Goal: Task Accomplishment & Management: Manage account settings

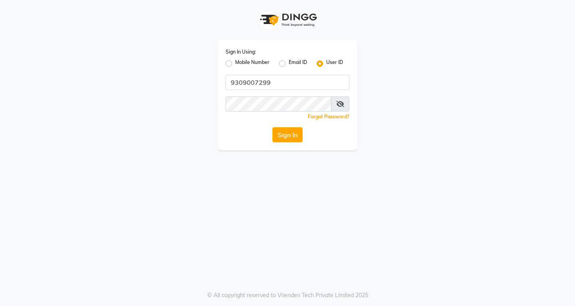
click at [293, 70] on div "Sign In Using: Mobile Number Email ID User ID 9309007299 Remember me Forgot Pas…" at bounding box center [288, 95] width 140 height 111
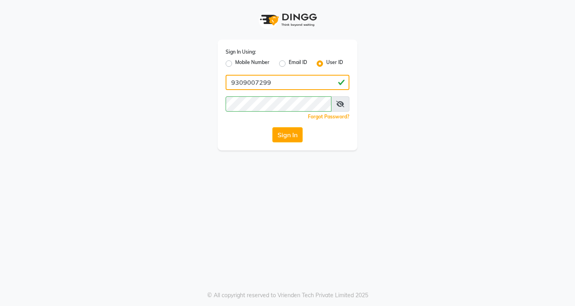
click at [283, 85] on input "9309007299" at bounding box center [288, 82] width 124 height 15
type input "9"
type input "vlccsalon"
drag, startPoint x: 335, startPoint y: 105, endPoint x: 319, endPoint y: 95, distance: 18.8
click at [335, 105] on span at bounding box center [340, 103] width 18 height 15
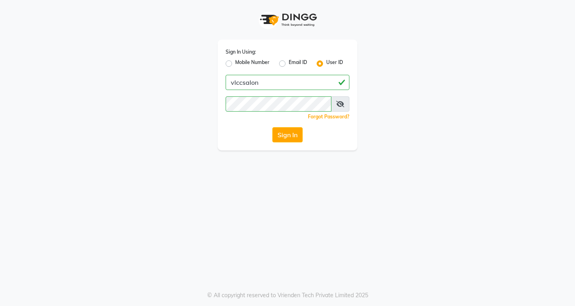
click at [339, 103] on icon at bounding box center [340, 104] width 8 height 6
click at [287, 135] on button "Sign In" at bounding box center [287, 134] width 30 height 15
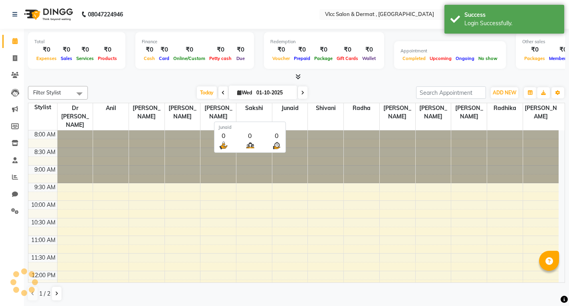
select select "en"
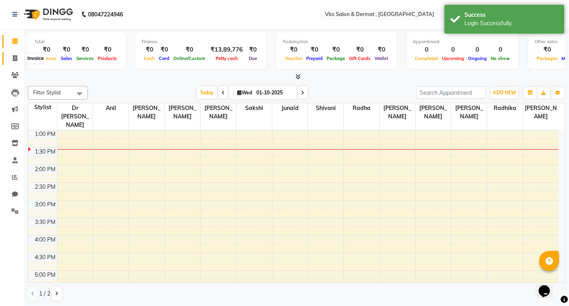
click at [17, 61] on icon at bounding box center [15, 58] width 4 height 6
select select "5256"
select select "service"
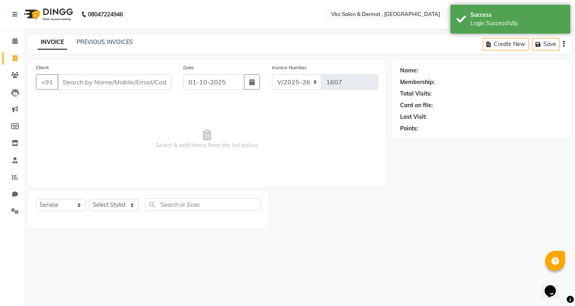
click at [146, 86] on input "Client" at bounding box center [115, 81] width 114 height 15
type input "3"
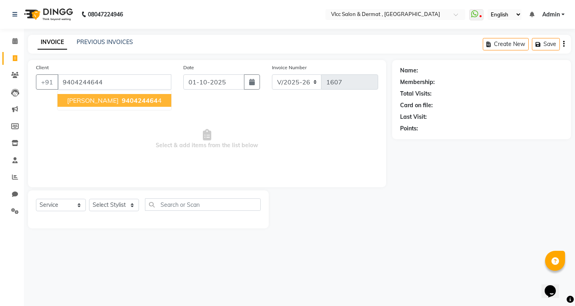
type input "9404244644"
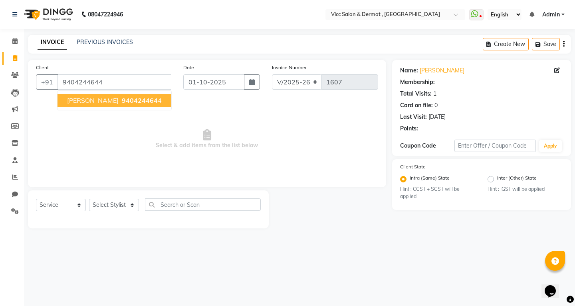
drag, startPoint x: 95, startPoint y: 102, endPoint x: 73, endPoint y: 93, distance: 23.6
click at [94, 102] on span "[PERSON_NAME]" at bounding box center [93, 100] width 52 height 8
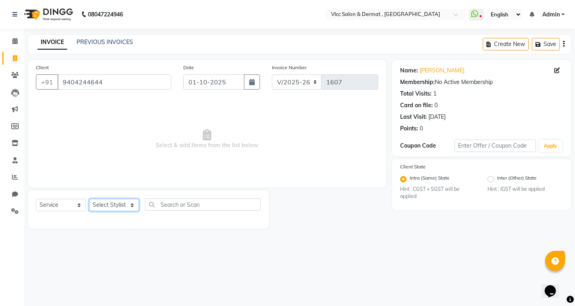
click at [105, 204] on select "Select Stylist [PERSON_NAME] [PERSON_NAME] [PERSON_NAME] [PERSON_NAME] [PERSON_…" at bounding box center [114, 205] width 50 height 12
select select "37781"
click at [89, 199] on select "Select Stylist [PERSON_NAME] [PERSON_NAME] [PERSON_NAME] [PERSON_NAME] [PERSON_…" at bounding box center [114, 205] width 50 height 12
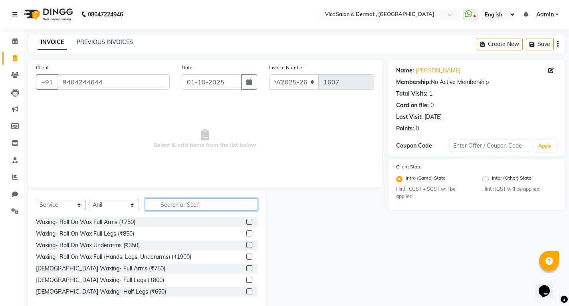
click at [187, 201] on input "text" at bounding box center [201, 204] width 113 height 12
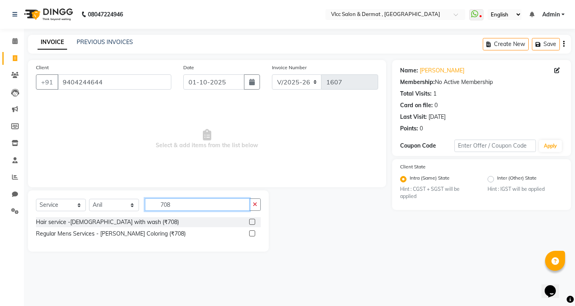
type input "708"
click at [253, 223] on label at bounding box center [252, 222] width 6 height 6
click at [253, 223] on input "checkbox" at bounding box center [251, 221] width 5 height 5
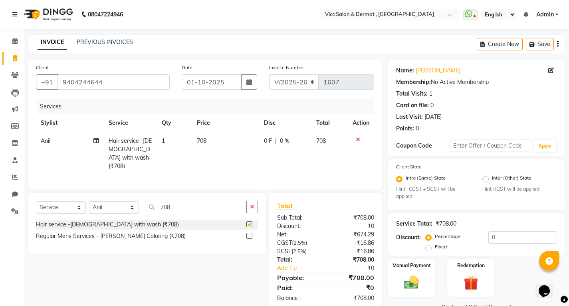
checkbox input "false"
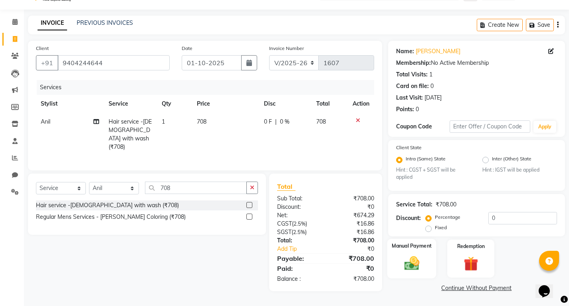
click at [416, 265] on img at bounding box center [411, 262] width 24 height 17
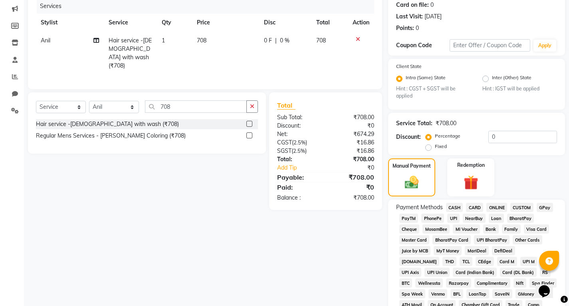
scroll to position [179, 0]
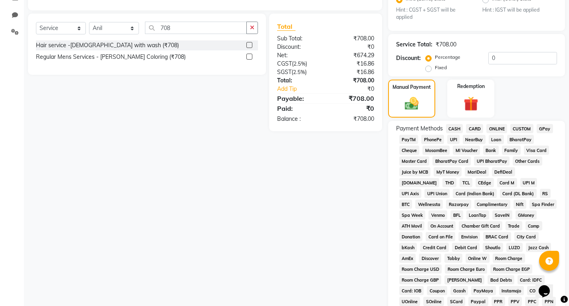
click at [456, 137] on span "UPI" at bounding box center [453, 139] width 12 height 9
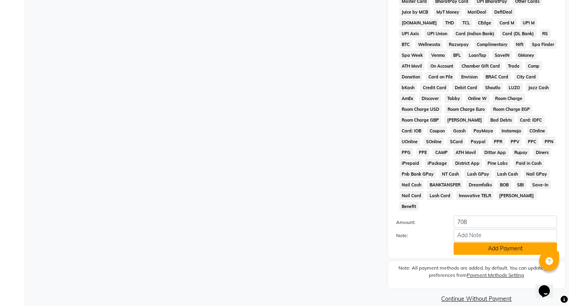
click at [486, 242] on button "Add Payment" at bounding box center [505, 248] width 103 height 12
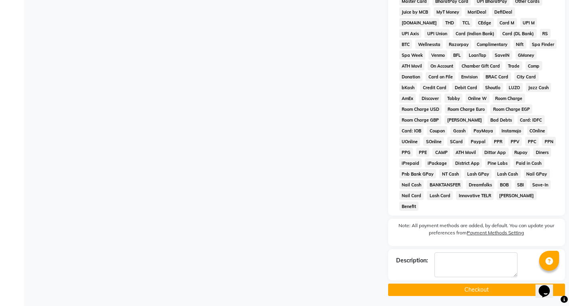
scroll to position [330, 0]
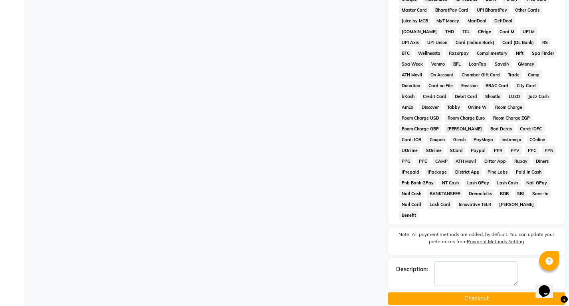
click at [471, 292] on button "Checkout" at bounding box center [476, 298] width 177 height 12
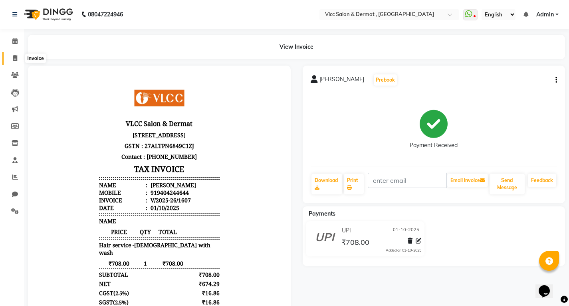
click at [12, 61] on span at bounding box center [15, 58] width 14 height 9
select select "service"
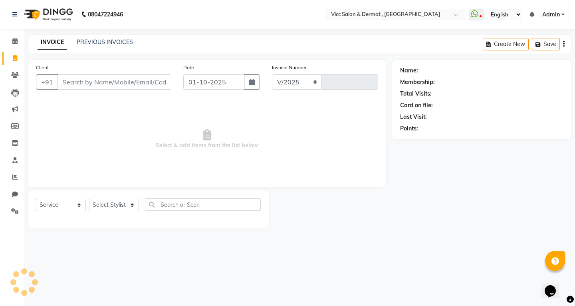
select select "5256"
type input "1608"
click at [192, 85] on input "01-10-2025" at bounding box center [213, 81] width 61 height 15
select select "10"
select select "2025"
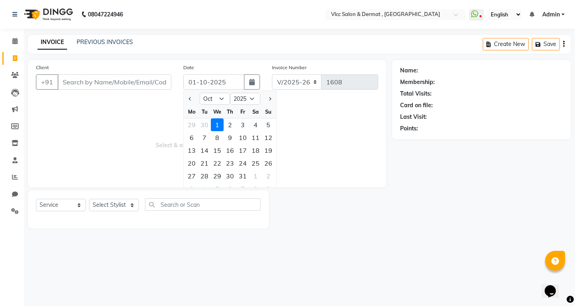
click at [308, 151] on span "Select & add items from the list below" at bounding box center [207, 139] width 342 height 80
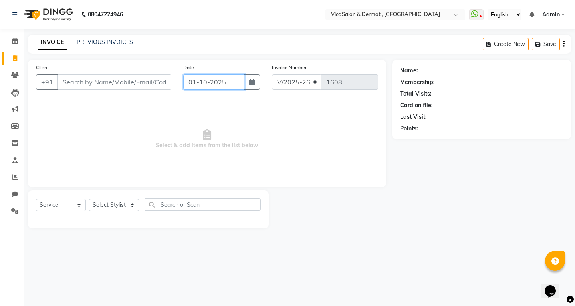
click at [244, 79] on input "01-10-2025" at bounding box center [213, 81] width 61 height 15
select select "10"
select select "2025"
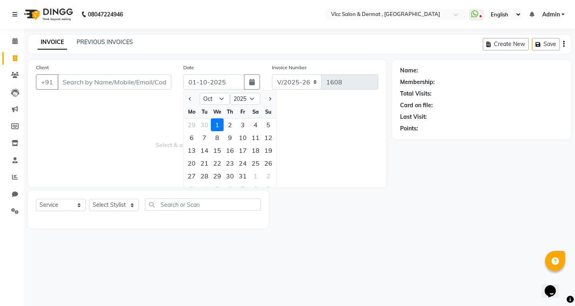
click at [308, 159] on span "Select & add items from the list below" at bounding box center [207, 139] width 342 height 80
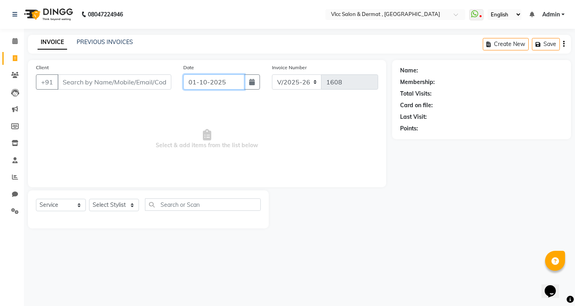
click at [191, 85] on input "01-10-2025" at bounding box center [213, 81] width 61 height 15
select select "10"
select select "2025"
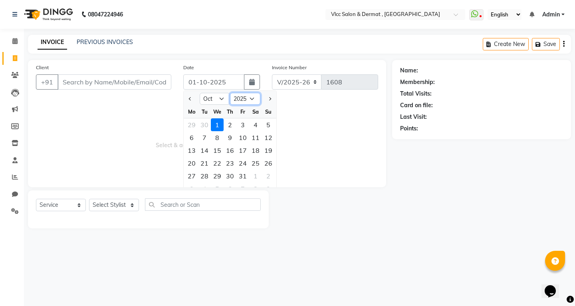
drag, startPoint x: 254, startPoint y: 97, endPoint x: 253, endPoint y: 103, distance: 5.7
click at [254, 97] on select "2015 2016 2017 2018 2019 2020 2021 2022 2023 2024 2025 2026 2027 2028 2029 2030…" at bounding box center [245, 99] width 30 height 12
click at [397, 235] on main "INVOICE PREVIOUS INVOICES Create New Save Client +91 Date [DATE] Jan Feb Mar Ap…" at bounding box center [299, 137] width 551 height 205
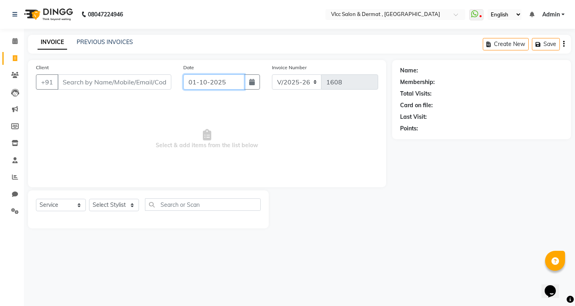
click at [218, 85] on input "01-10-2025" at bounding box center [213, 81] width 61 height 15
select select "10"
select select "2025"
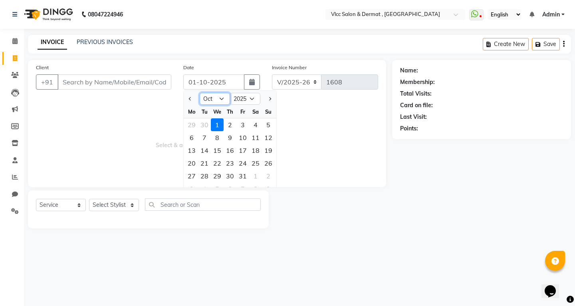
click at [222, 97] on select "Jan Feb Mar Apr May Jun [DATE] Aug Sep Oct Nov Dec" at bounding box center [215, 99] width 30 height 12
select select "9"
click at [200, 93] on select "Jan Feb Mar Apr May Jun [DATE] Aug Sep Oct Nov Dec" at bounding box center [215, 99] width 30 height 12
click at [84, 151] on span "Select & add items from the list below" at bounding box center [207, 139] width 342 height 80
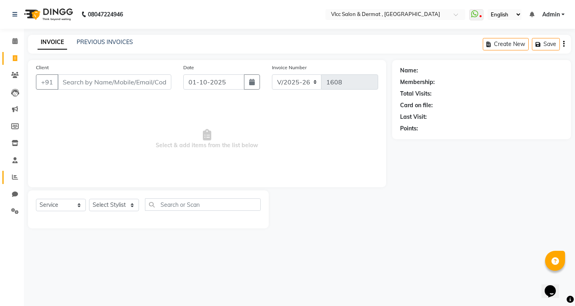
click at [6, 176] on link "Reports" at bounding box center [11, 177] width 19 height 13
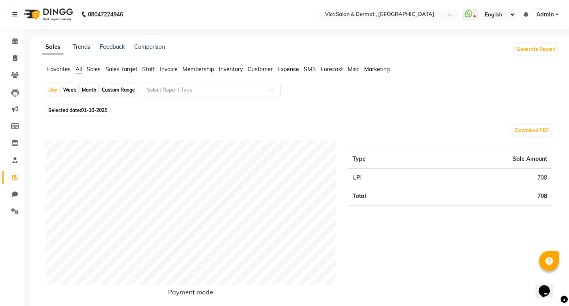
click at [94, 71] on span "Sales" at bounding box center [94, 69] width 14 height 7
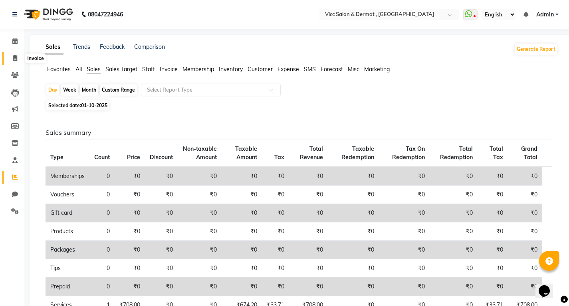
click at [13, 60] on icon at bounding box center [15, 58] width 4 height 6
select select "service"
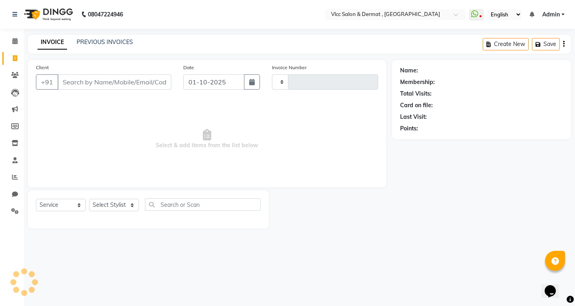
type input "1608"
select select "5256"
click at [167, 84] on input "Client" at bounding box center [115, 81] width 114 height 15
click at [129, 70] on div "Client +91" at bounding box center [103, 79] width 147 height 33
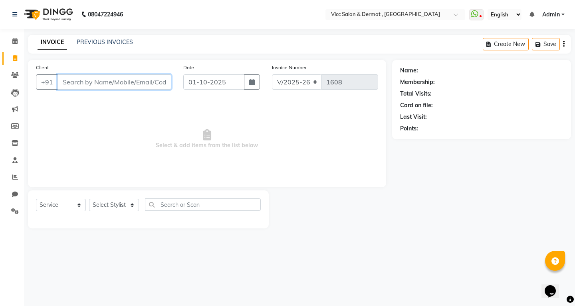
click at [108, 82] on input "Client" at bounding box center [115, 81] width 114 height 15
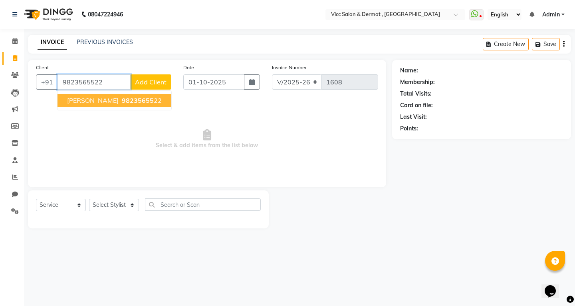
type input "9823565522"
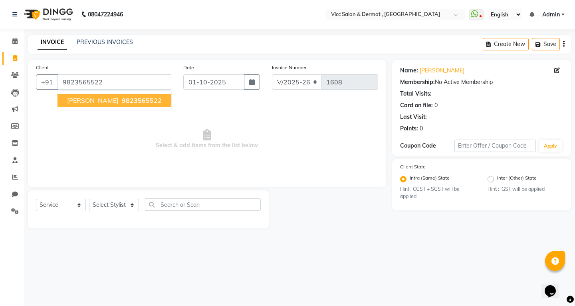
click at [122, 100] on span "98235655" at bounding box center [138, 100] width 32 height 8
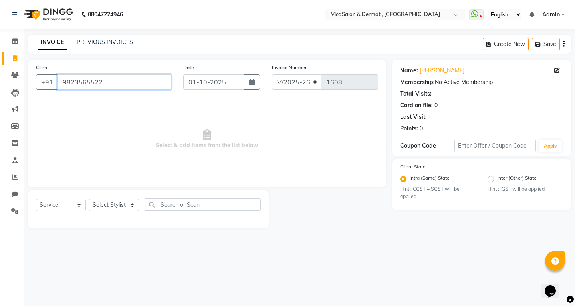
drag, startPoint x: 60, startPoint y: 81, endPoint x: 102, endPoint y: 82, distance: 42.0
click at [102, 82] on input "9823565522" at bounding box center [115, 81] width 114 height 15
click at [15, 75] on icon at bounding box center [15, 75] width 8 height 6
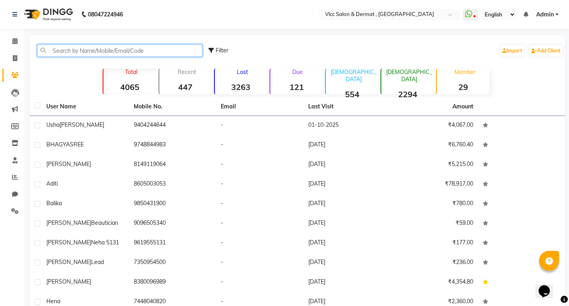
paste input "9823565522"
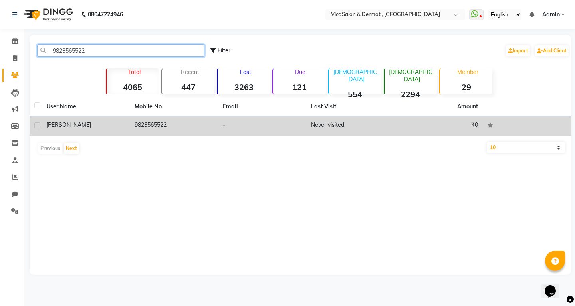
type input "9823565522"
click at [331, 126] on td "Never visited" at bounding box center [350, 126] width 88 height 20
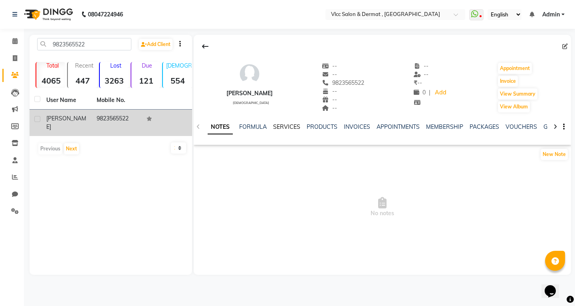
click at [285, 127] on link "SERVICES" at bounding box center [286, 126] width 27 height 7
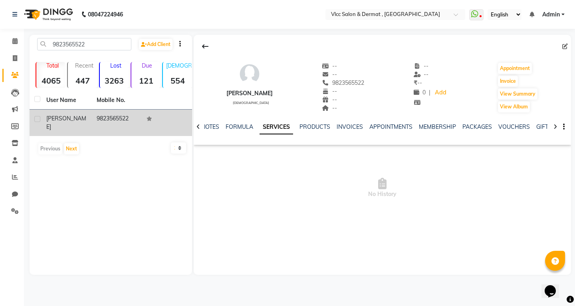
click at [281, 126] on link "SERVICES" at bounding box center [277, 127] width 34 height 14
click at [319, 126] on link "PRODUCTS" at bounding box center [315, 126] width 31 height 7
click at [260, 128] on link "SERVICES" at bounding box center [266, 126] width 27 height 7
click at [238, 126] on link "FORMULA" at bounding box center [240, 126] width 28 height 7
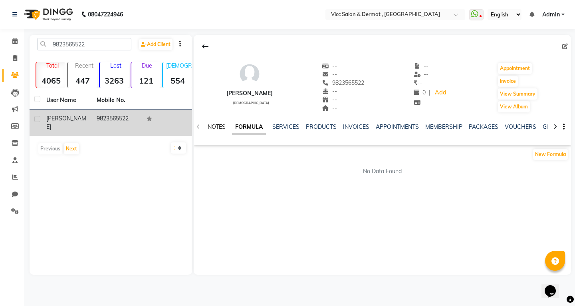
click at [223, 125] on link "NOTES" at bounding box center [217, 126] width 18 height 7
click at [250, 130] on div "FORMULA" at bounding box center [253, 127] width 28 height 8
click at [260, 126] on link "FORMULA" at bounding box center [253, 126] width 28 height 7
click at [280, 125] on link "SERVICES" at bounding box center [285, 126] width 27 height 7
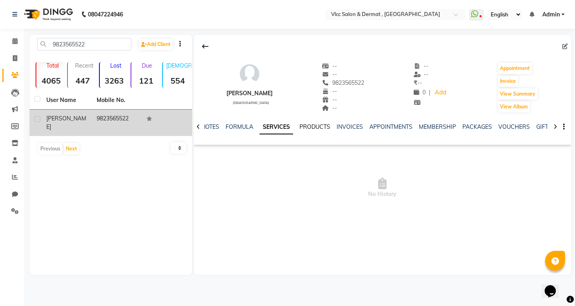
click at [310, 129] on link "PRODUCTS" at bounding box center [315, 126] width 31 height 7
click at [345, 129] on link "INVOICES" at bounding box center [344, 126] width 26 height 7
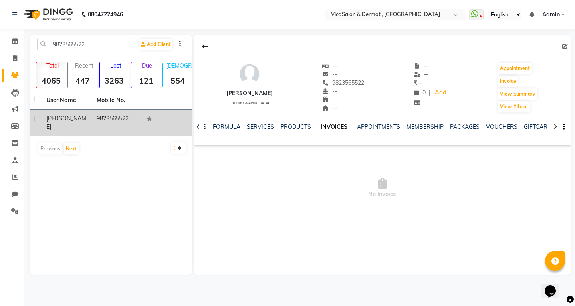
click at [373, 121] on div "NOTES FORMULA SERVICES PRODUCTS INVOICES APPOINTMENTS MEMBERSHIP PACKAGES VOUCH…" at bounding box center [383, 127] width 378 height 28
click at [113, 117] on td "9823565522" at bounding box center [117, 122] width 50 height 26
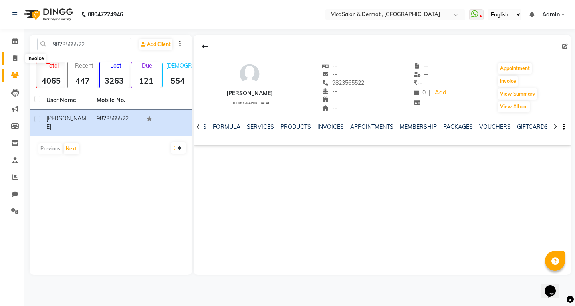
click at [16, 56] on icon at bounding box center [15, 58] width 4 height 6
select select "5256"
select select "service"
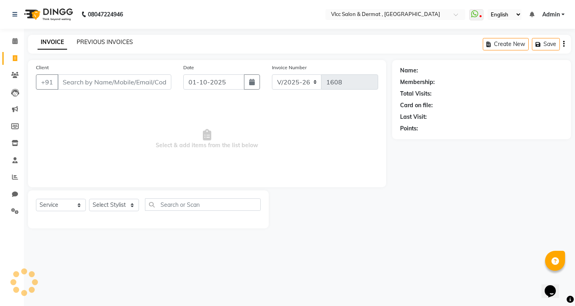
click at [112, 41] on link "PREVIOUS INVOICES" at bounding box center [105, 41] width 56 height 7
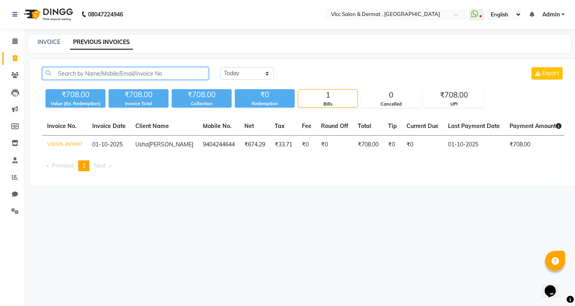
paste input "9823565522"
type input "9823565522"
